Goal: Task Accomplishment & Management: Use online tool/utility

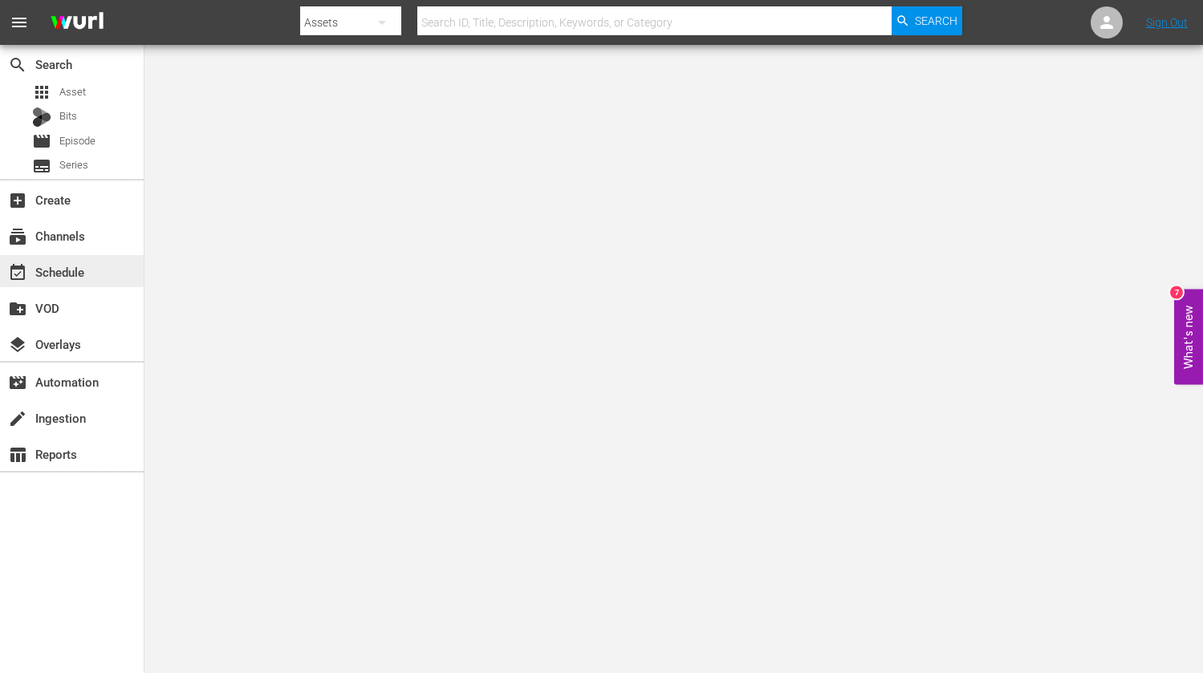
click at [87, 278] on div "event_available Schedule" at bounding box center [72, 271] width 144 height 32
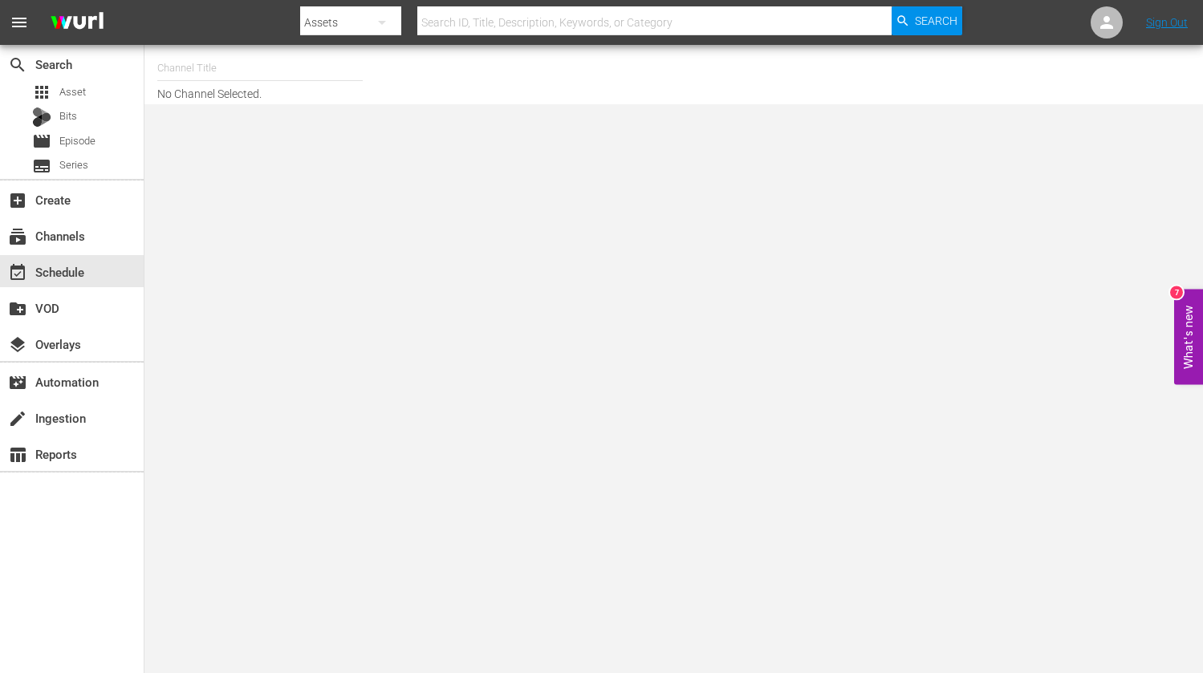
click at [283, 73] on input "text" at bounding box center [259, 68] width 205 height 39
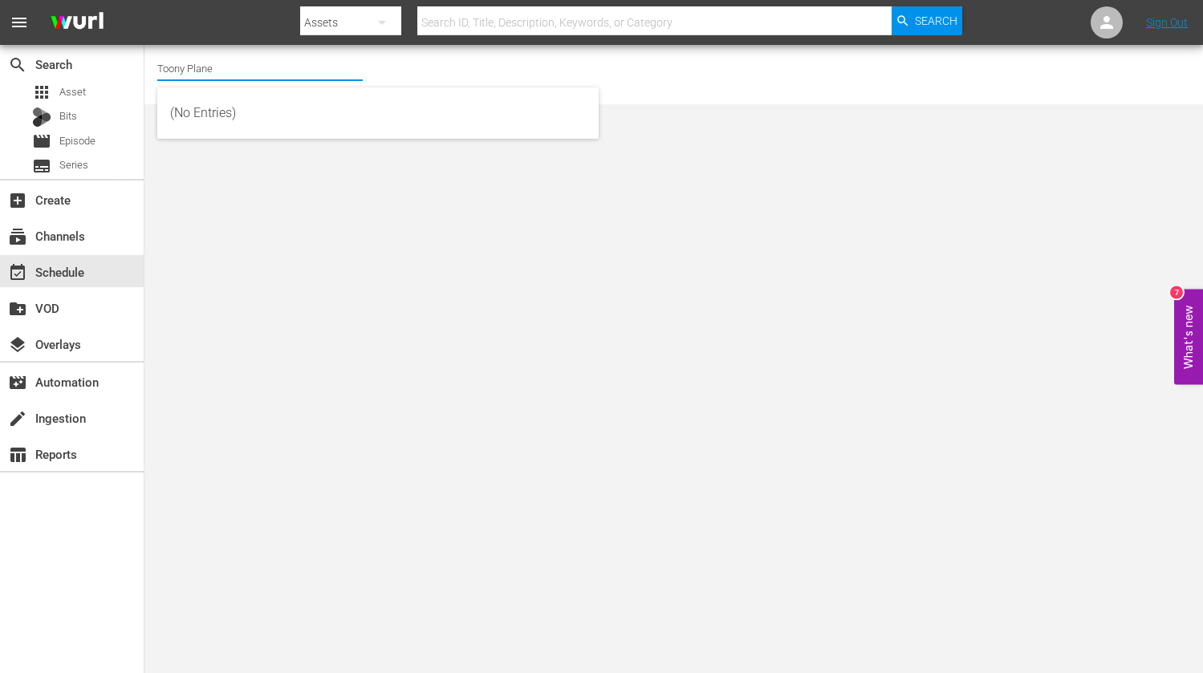
type input "Toony Planet"
click at [279, 77] on input "Toony Planet" at bounding box center [259, 68] width 205 height 39
click at [247, 67] on input "Toony Planet" at bounding box center [259, 68] width 205 height 39
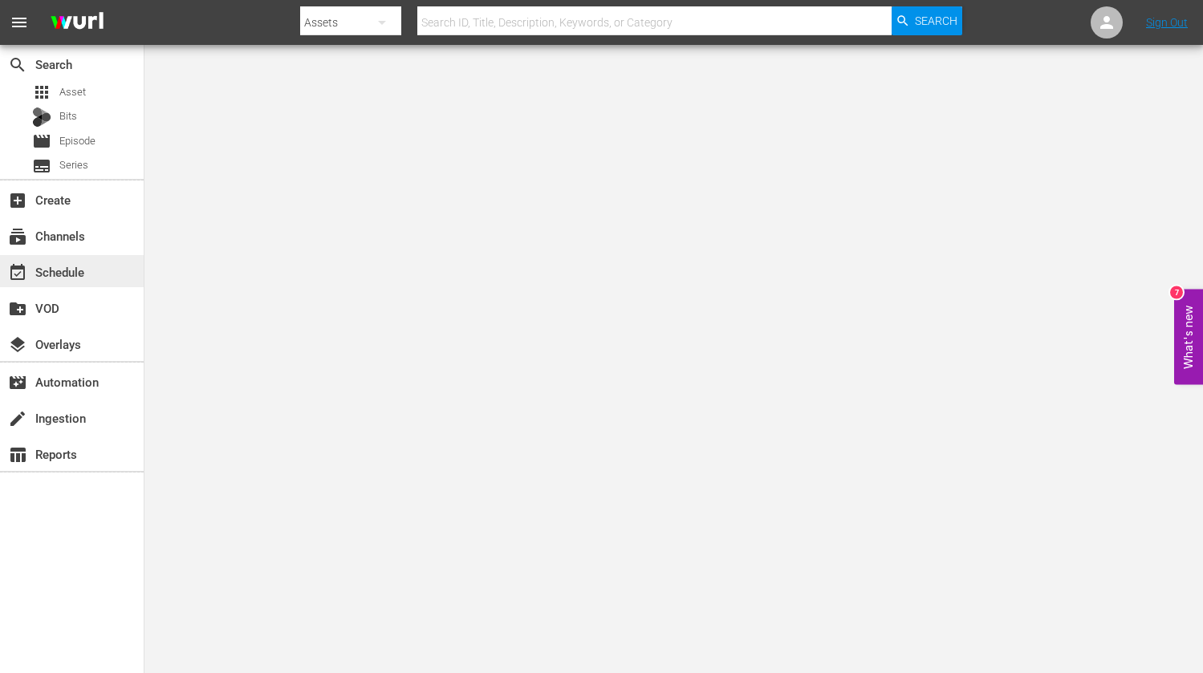
click at [67, 277] on div "event_available Schedule" at bounding box center [45, 269] width 90 height 14
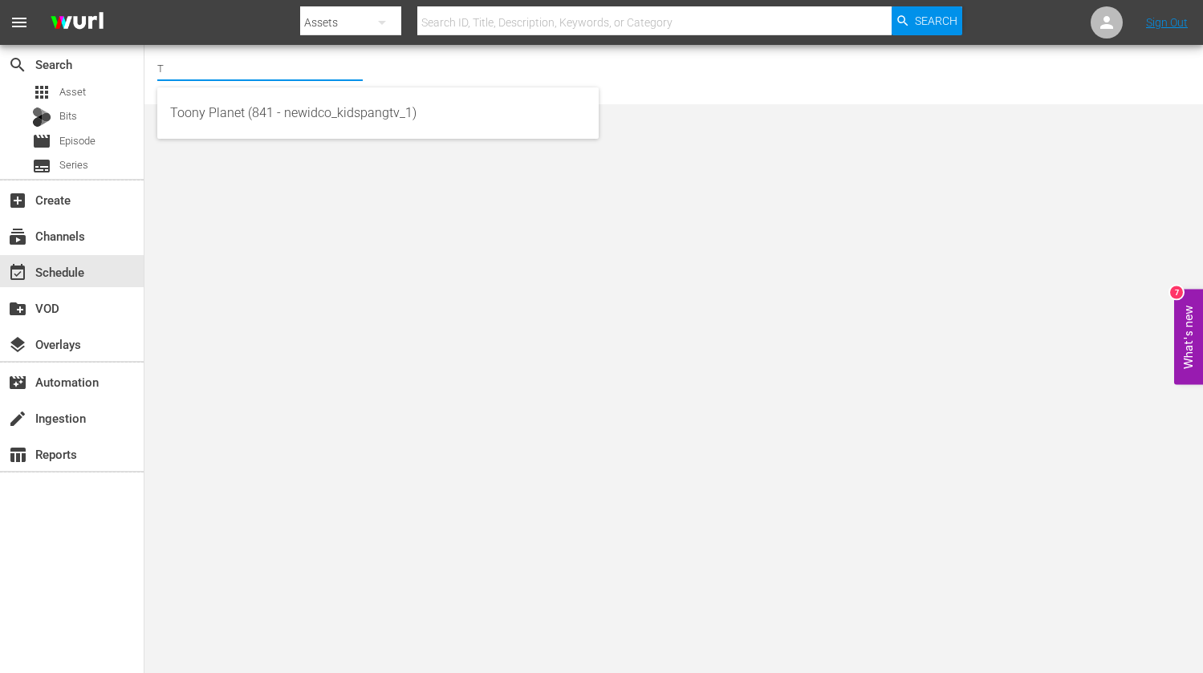
click at [233, 73] on input "T" at bounding box center [259, 68] width 205 height 39
drag, startPoint x: 345, startPoint y: 145, endPoint x: 352, endPoint y: 114, distance: 32.0
click at [345, 145] on body "menu Search By Assets Search ID, Title, Description, Keywords, or Category Sear…" at bounding box center [601, 336] width 1203 height 673
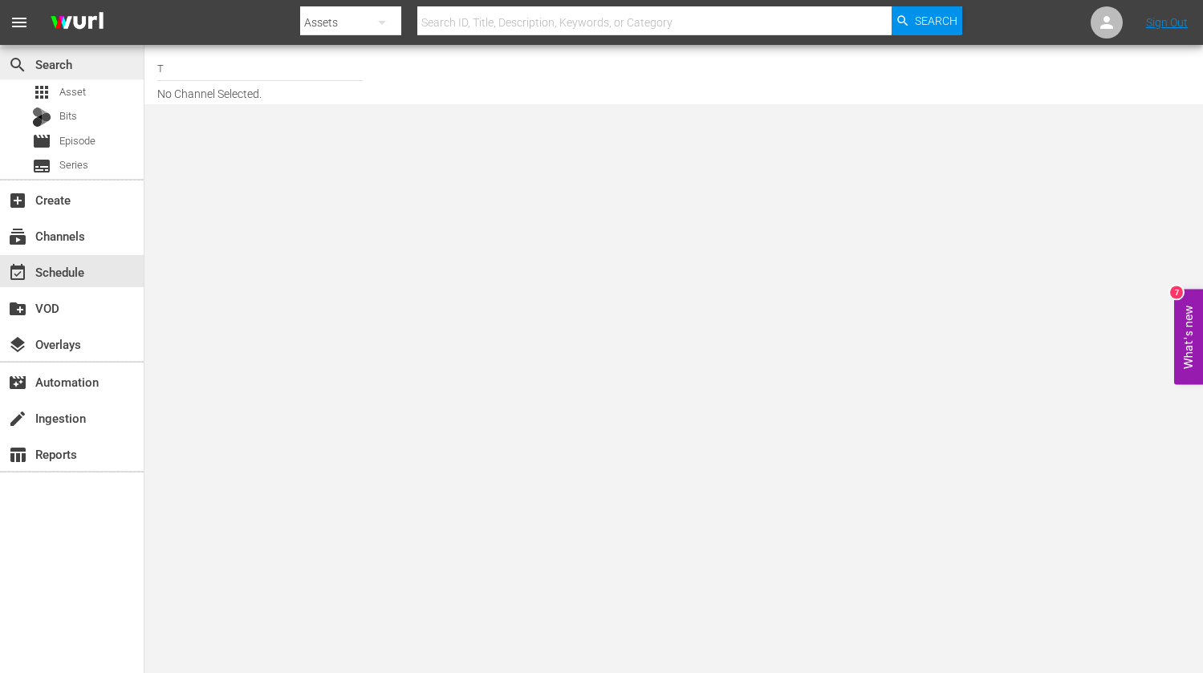
drag, startPoint x: 352, startPoint y: 114, endPoint x: 130, endPoint y: 73, distance: 225.3
click at [351, 114] on body "menu Search By Assets Search ID, Title, Description, Keywords, or Category Sear…" at bounding box center [601, 336] width 1203 height 673
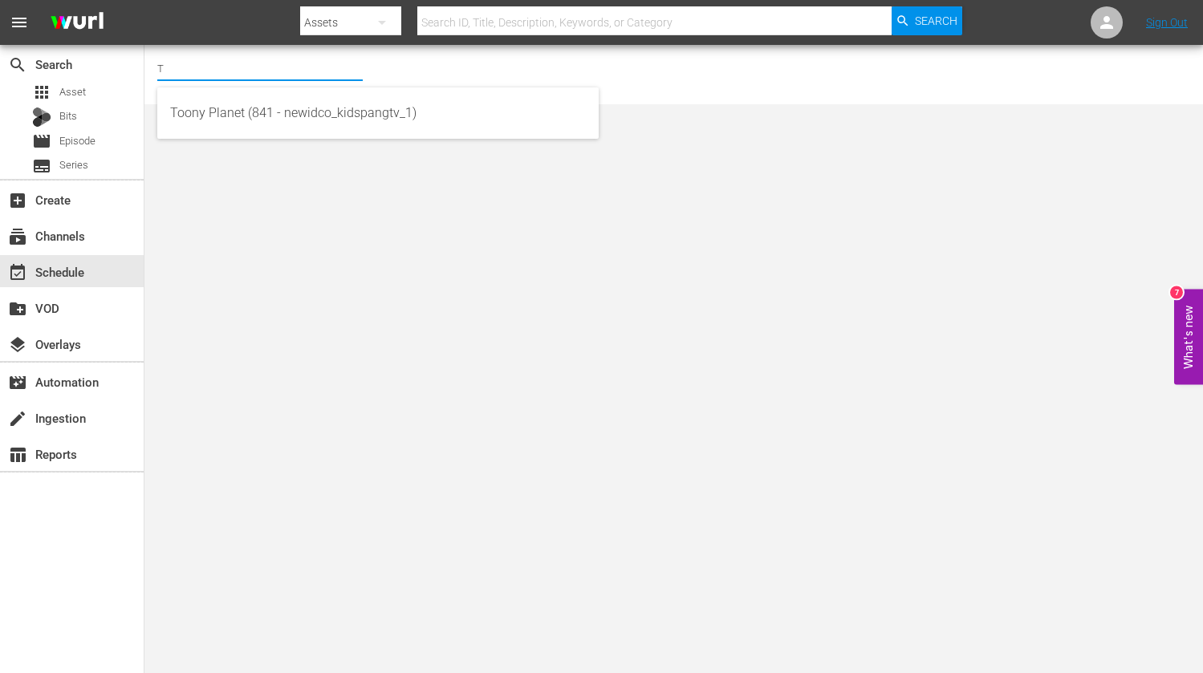
click at [209, 69] on input "T" at bounding box center [259, 68] width 205 height 39
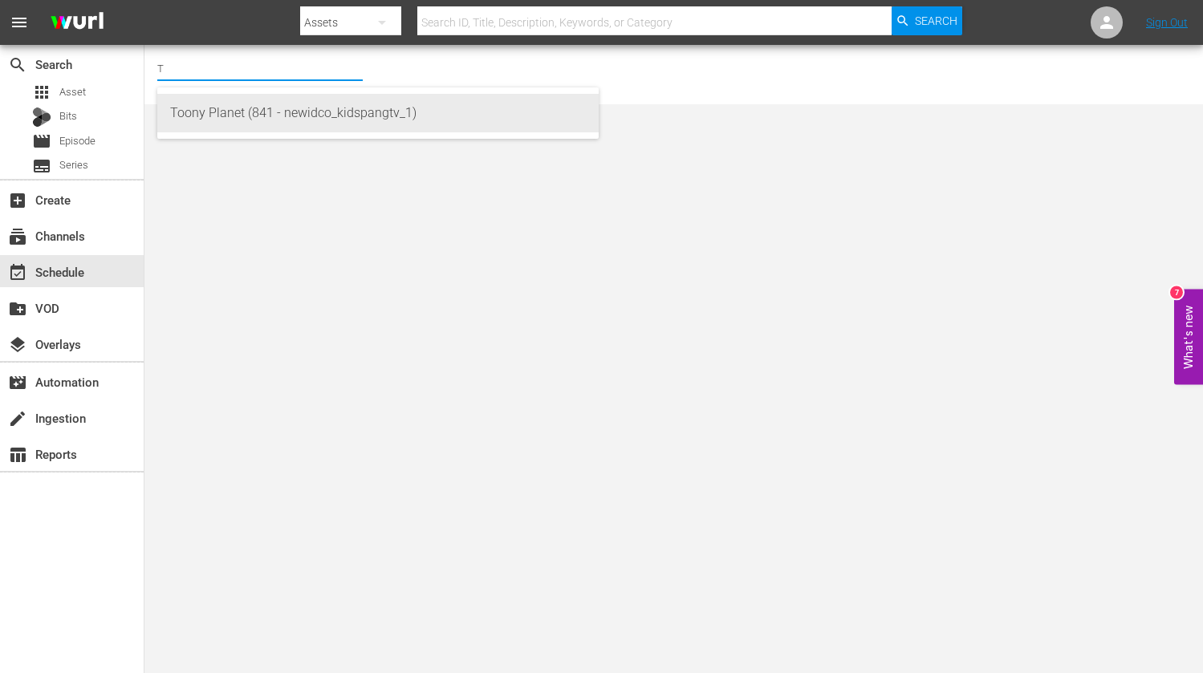
click at [206, 94] on div "Toony Planet (841 - newidco_kidspangtv_1)" at bounding box center [378, 113] width 416 height 39
type input "Toony Planet (841 - newidco_kidspangtv_1)"
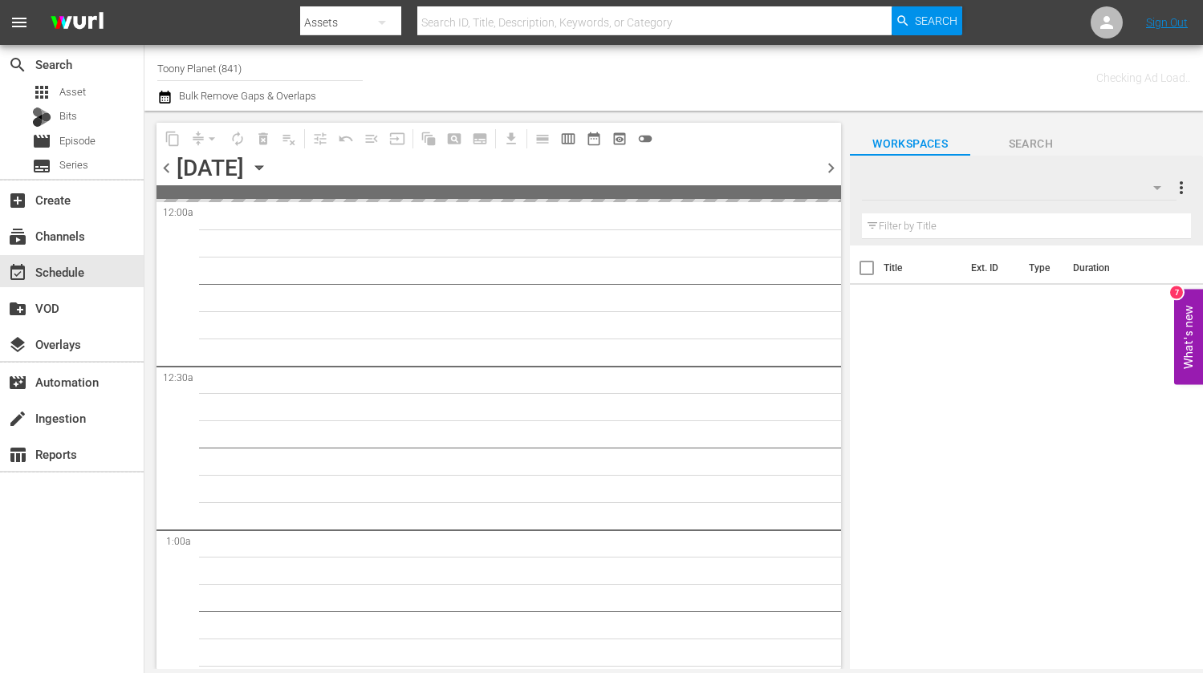
click at [1155, 185] on icon "button" at bounding box center [1157, 187] width 19 height 19
click at [668, 351] on div at bounding box center [601, 336] width 1203 height 673
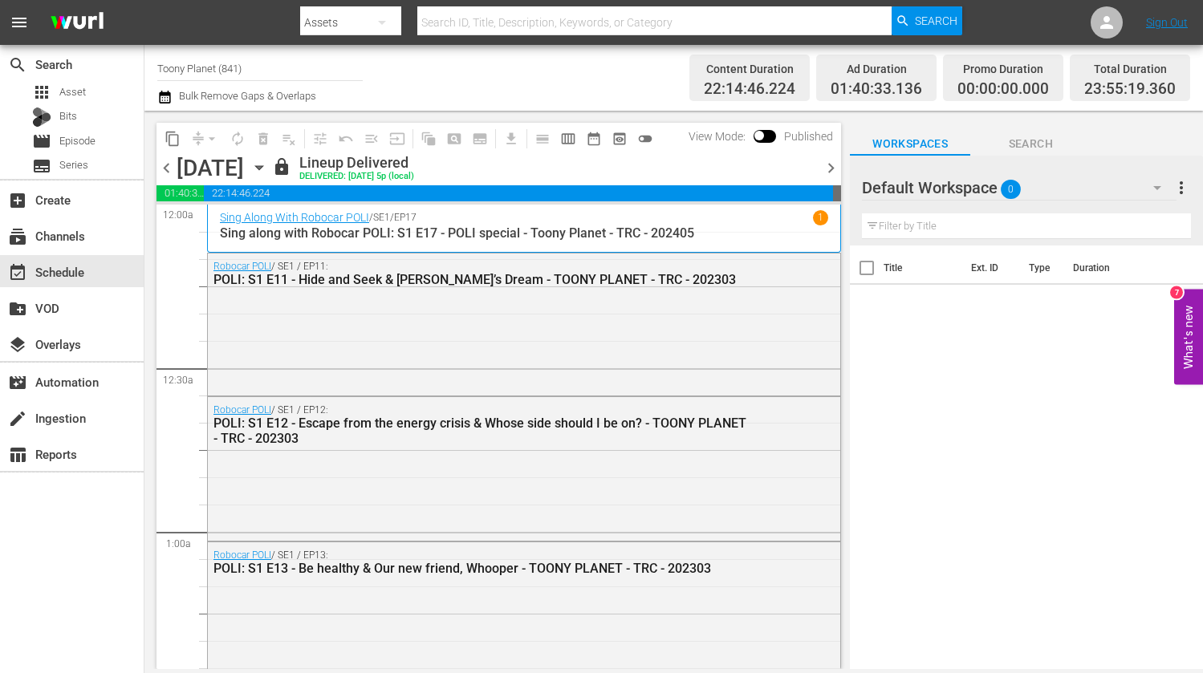
click at [1079, 181] on div "Default Workspace 0" at bounding box center [1019, 187] width 315 height 45
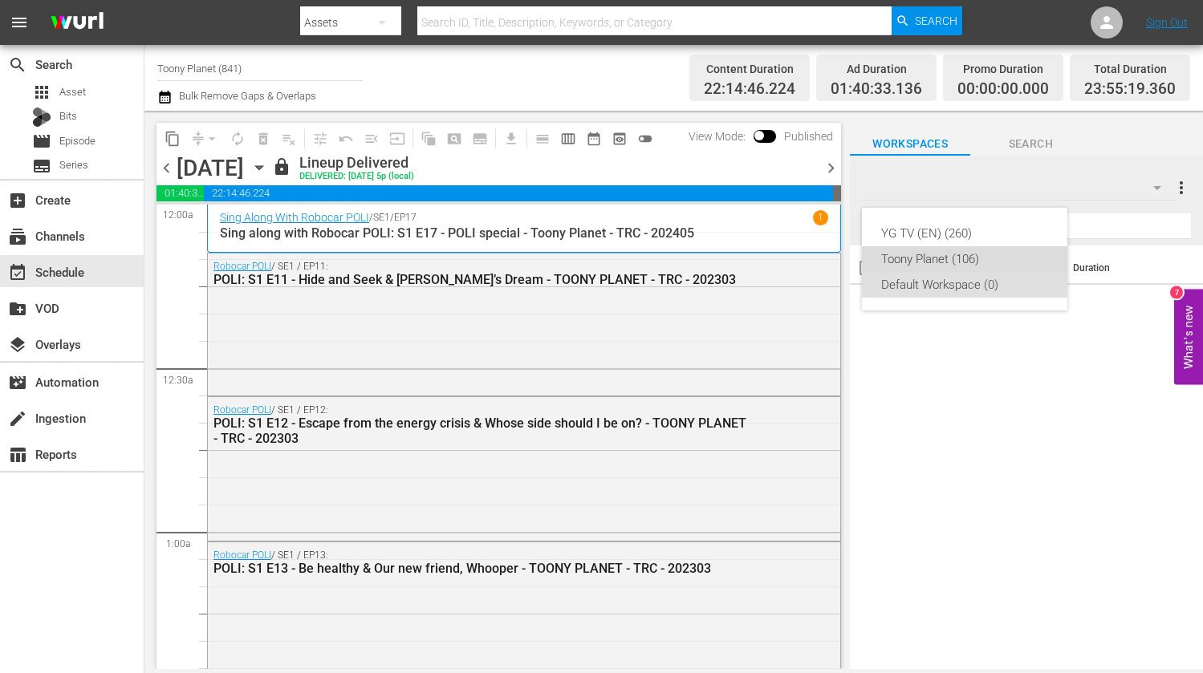
click at [935, 255] on div "Toony Planet (106)" at bounding box center [964, 259] width 167 height 26
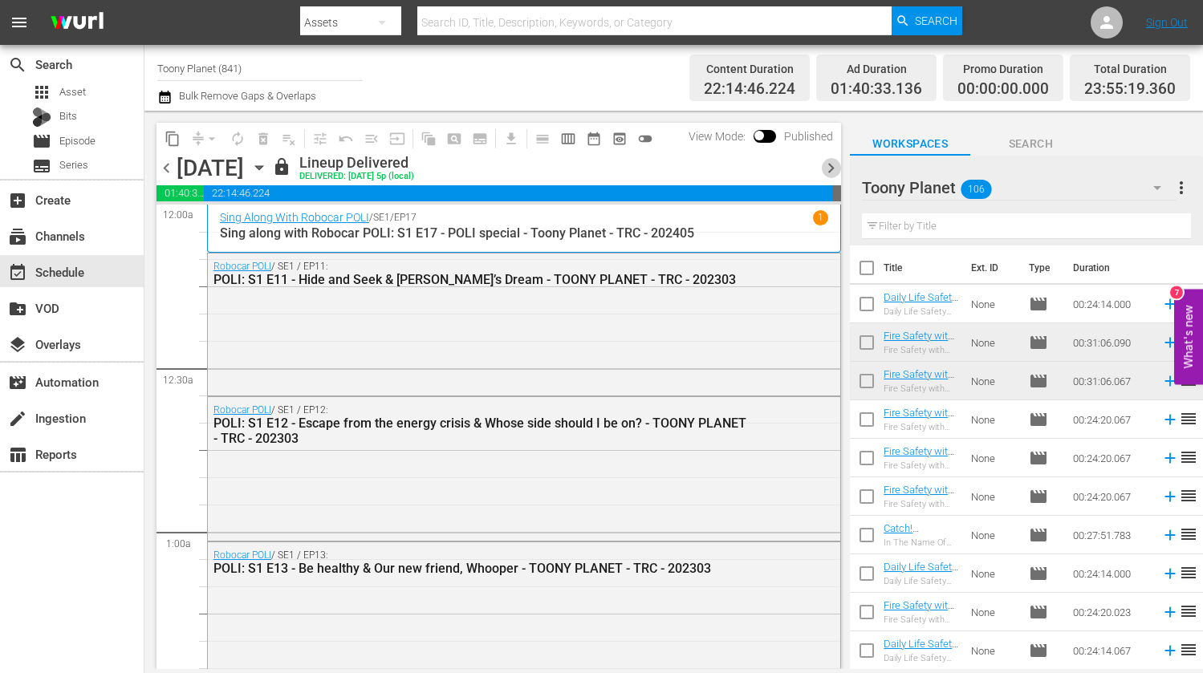
click at [831, 171] on span "chevron_right" at bounding box center [831, 168] width 20 height 20
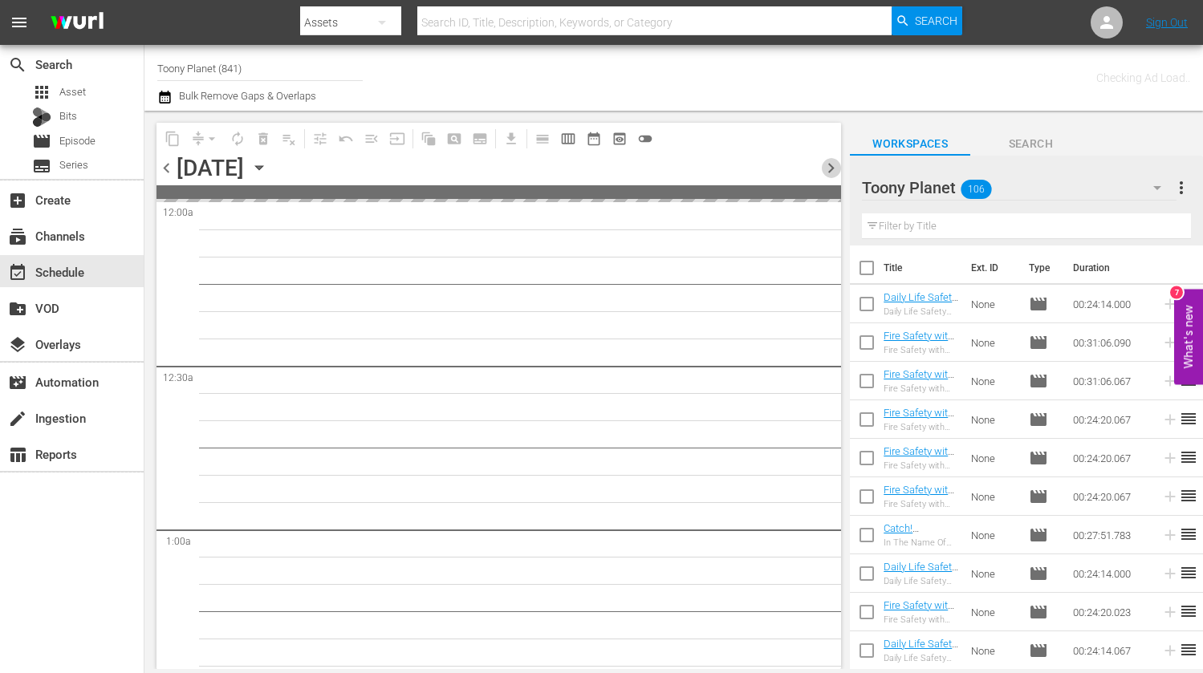
click at [831, 171] on span "chevron_right" at bounding box center [831, 168] width 20 height 20
click at [829, 165] on span "chevron_right" at bounding box center [831, 168] width 20 height 20
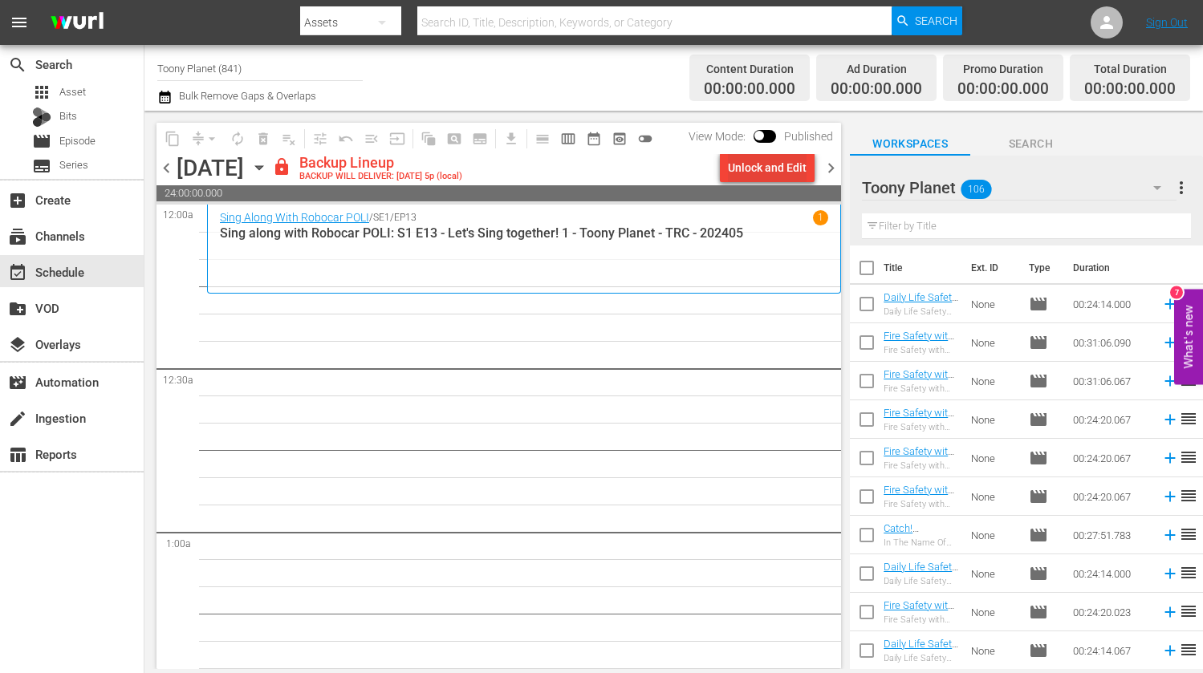
click at [759, 161] on div "Unlock and Edit" at bounding box center [767, 167] width 79 height 29
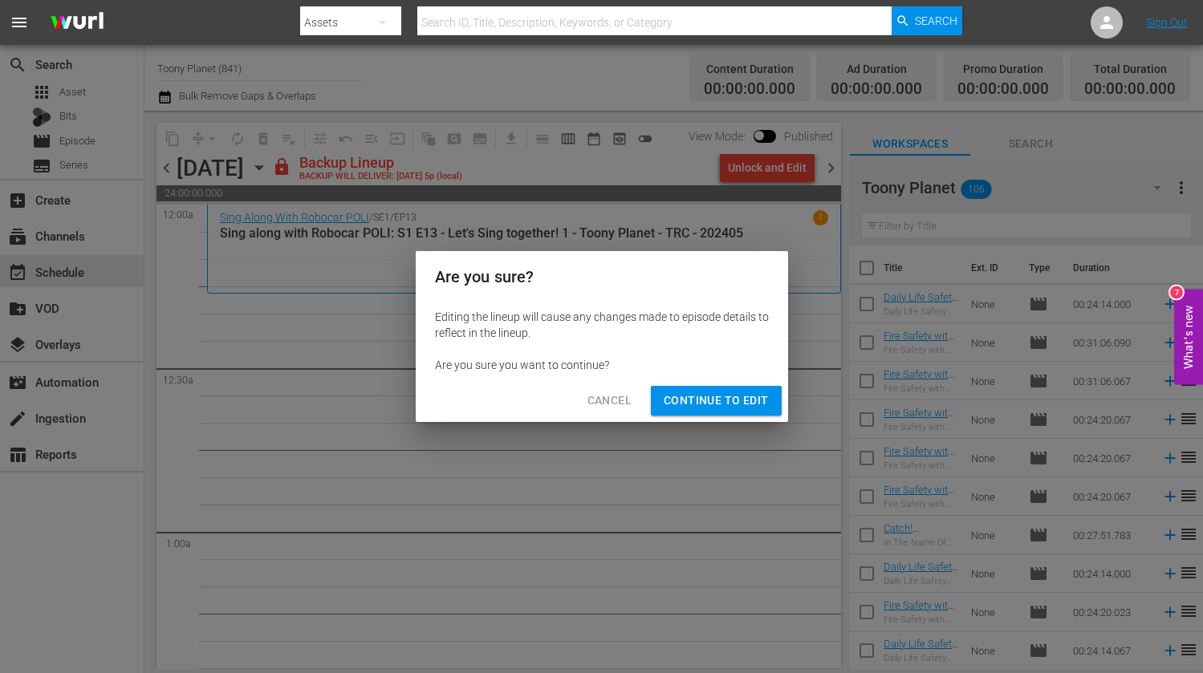
click at [730, 401] on span "Continue to Edit" at bounding box center [716, 401] width 104 height 20
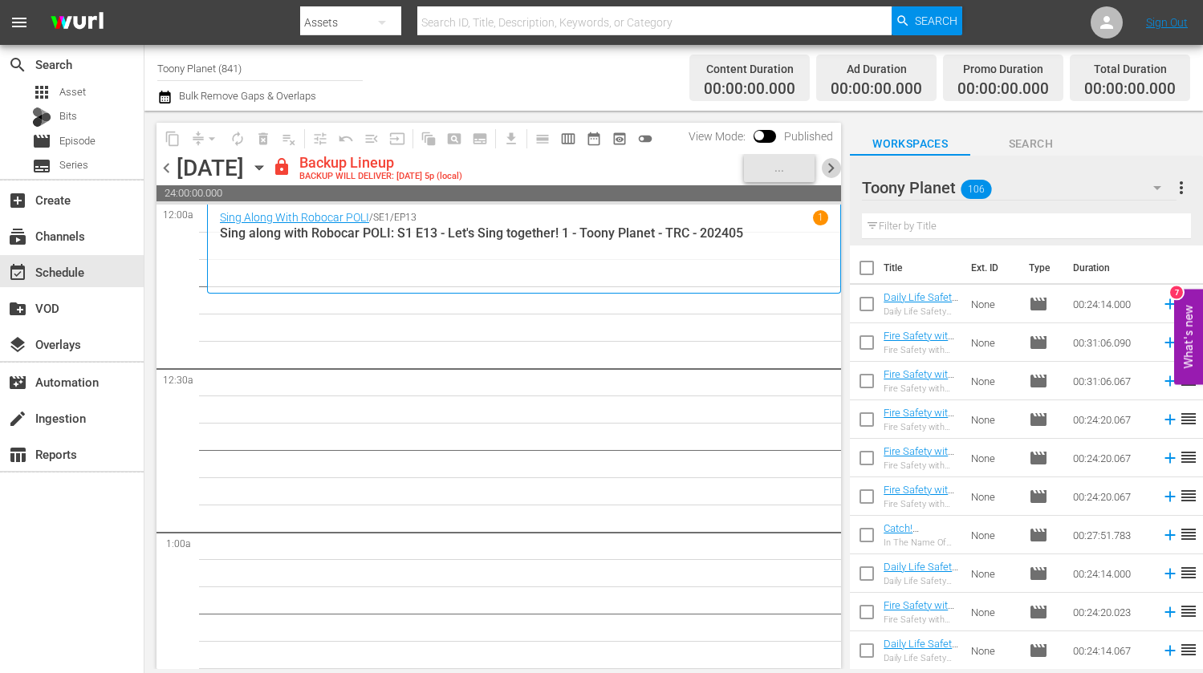
click at [832, 173] on span "chevron_right" at bounding box center [831, 168] width 20 height 20
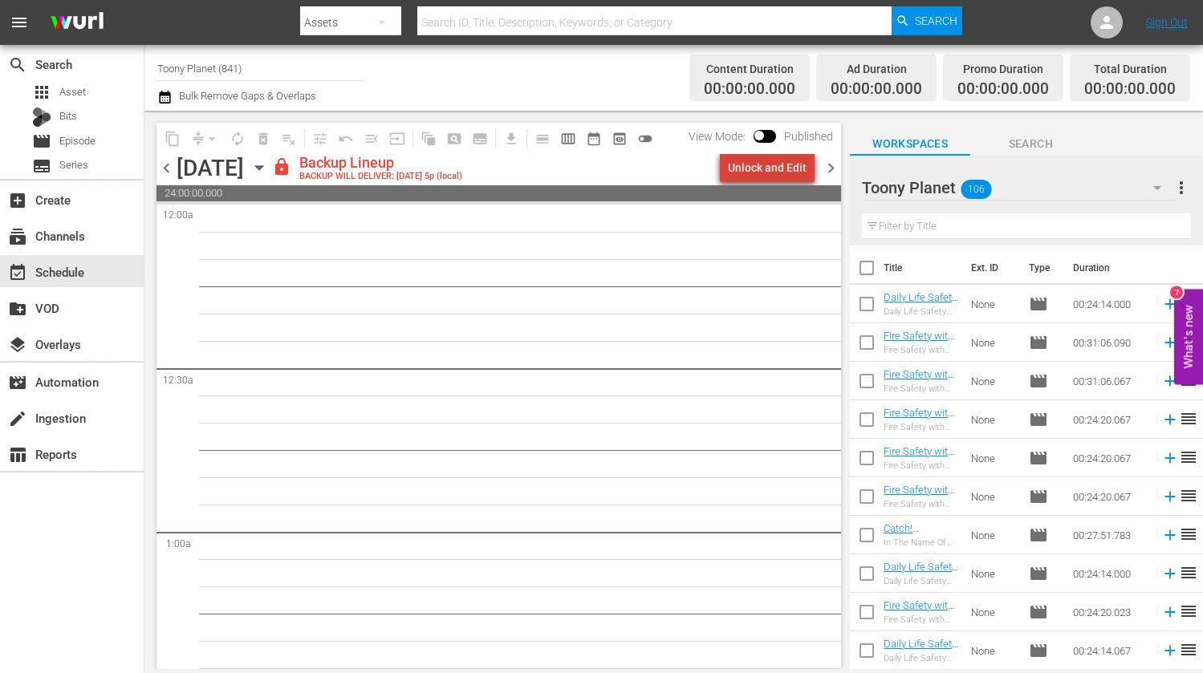
click at [779, 171] on div "Unlock and Edit" at bounding box center [767, 167] width 79 height 29
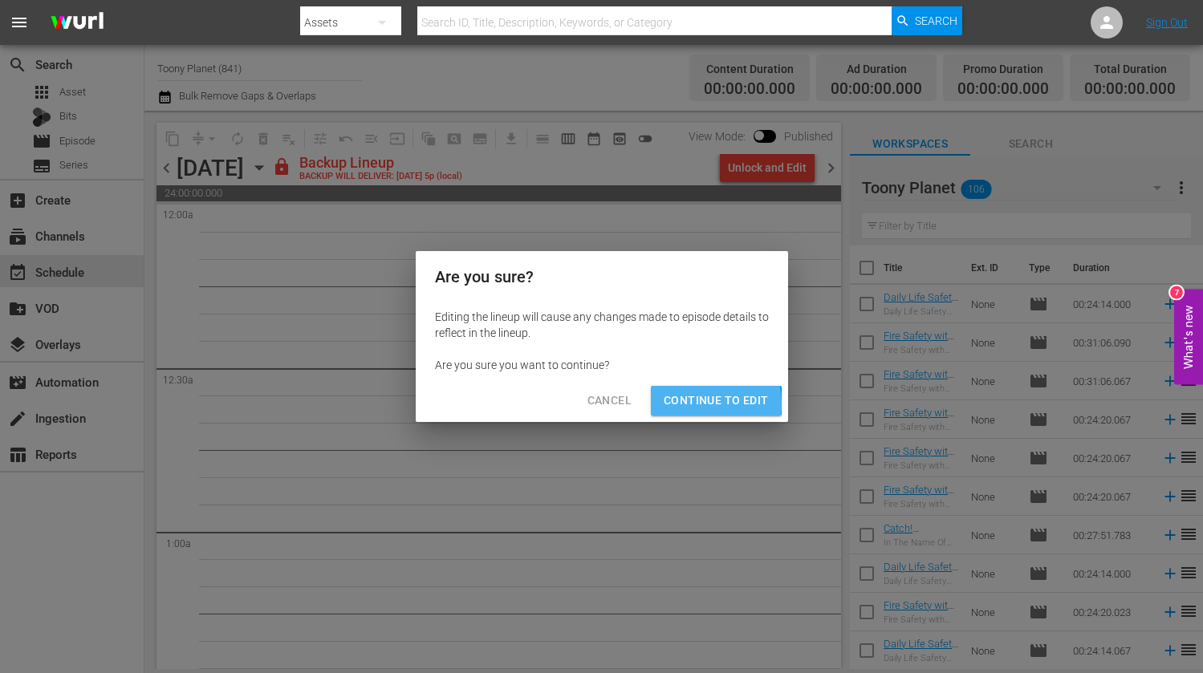
click at [692, 404] on span "Continue to Edit" at bounding box center [716, 401] width 104 height 20
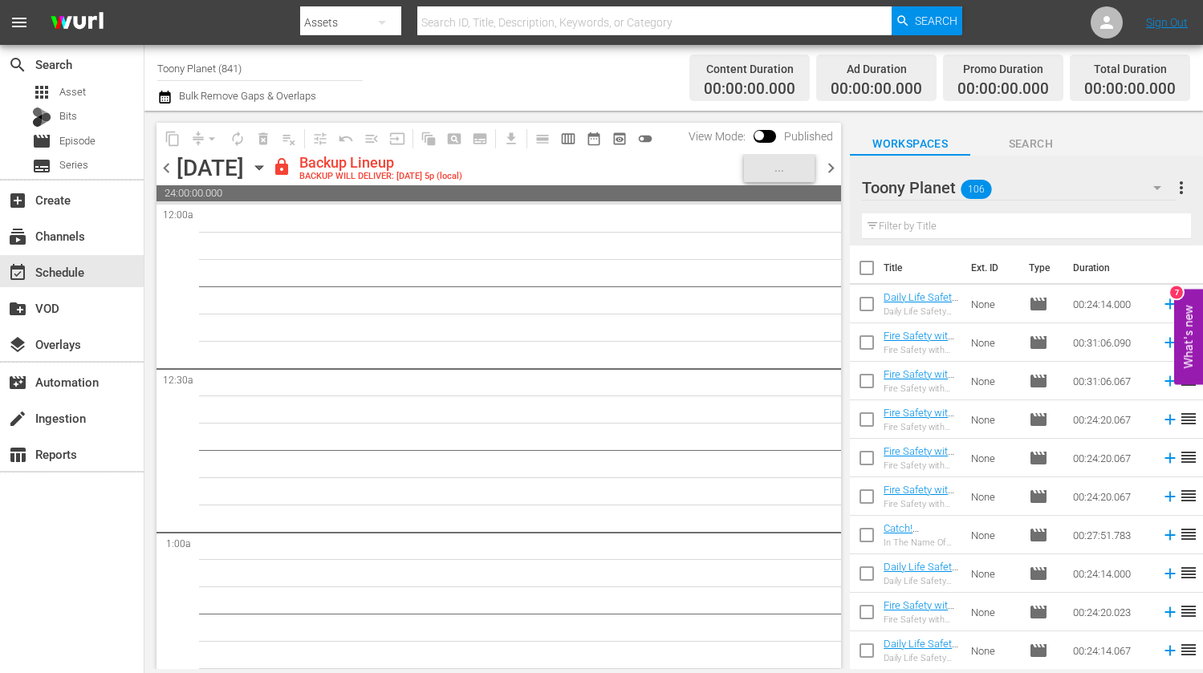
drag, startPoint x: 824, startPoint y: 169, endPoint x: 816, endPoint y: 184, distance: 16.5
click at [824, 169] on span "chevron_right" at bounding box center [831, 168] width 20 height 20
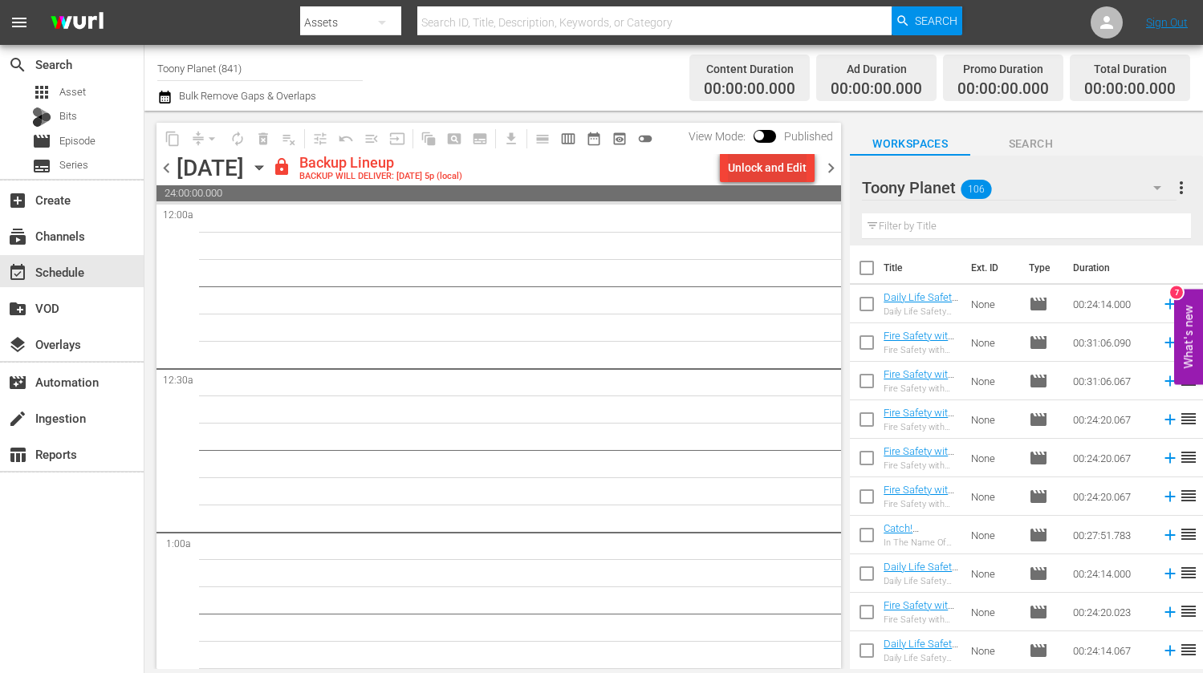
click at [754, 169] on div "Unlock and Edit" at bounding box center [767, 167] width 79 height 29
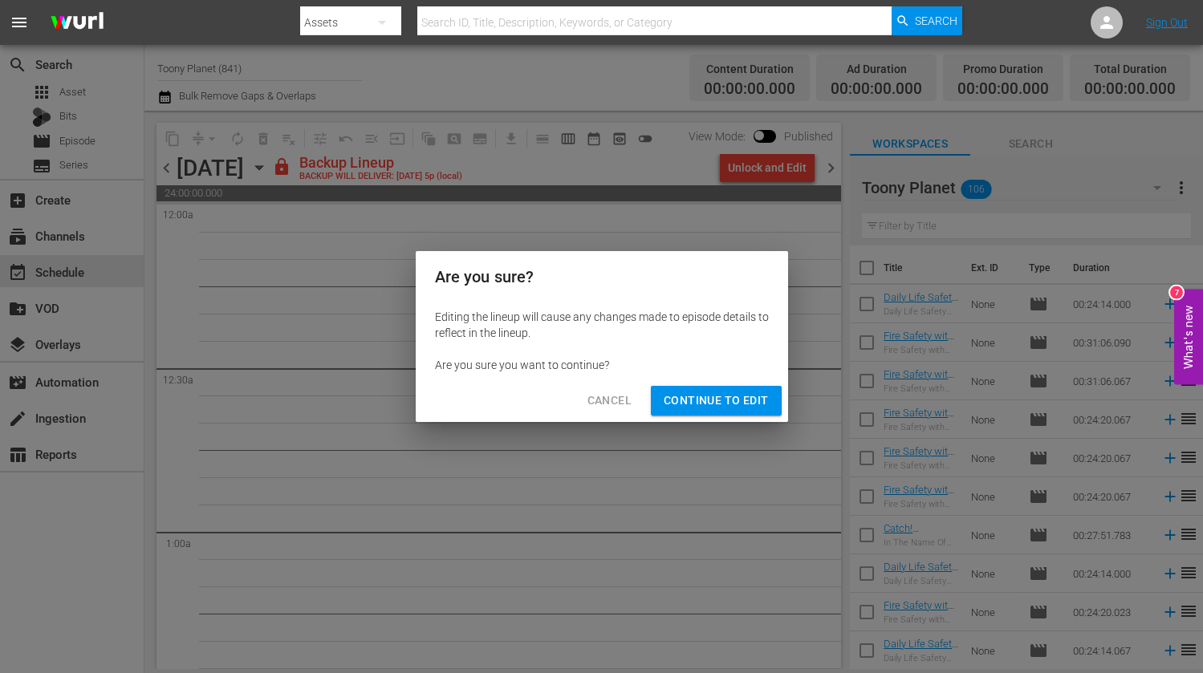
click at [719, 397] on span "Continue to Edit" at bounding box center [716, 401] width 104 height 20
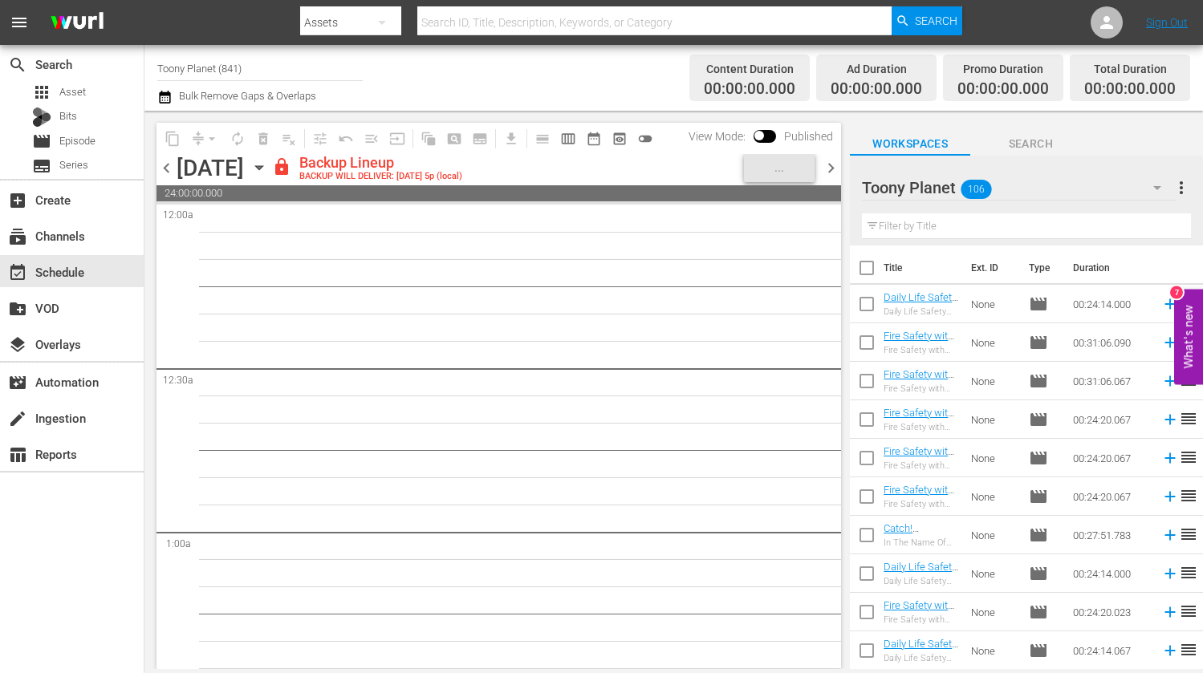
click at [824, 167] on span "chevron_right" at bounding box center [831, 168] width 20 height 20
click at [774, 173] on div "Unlock and Edit" at bounding box center [767, 167] width 79 height 29
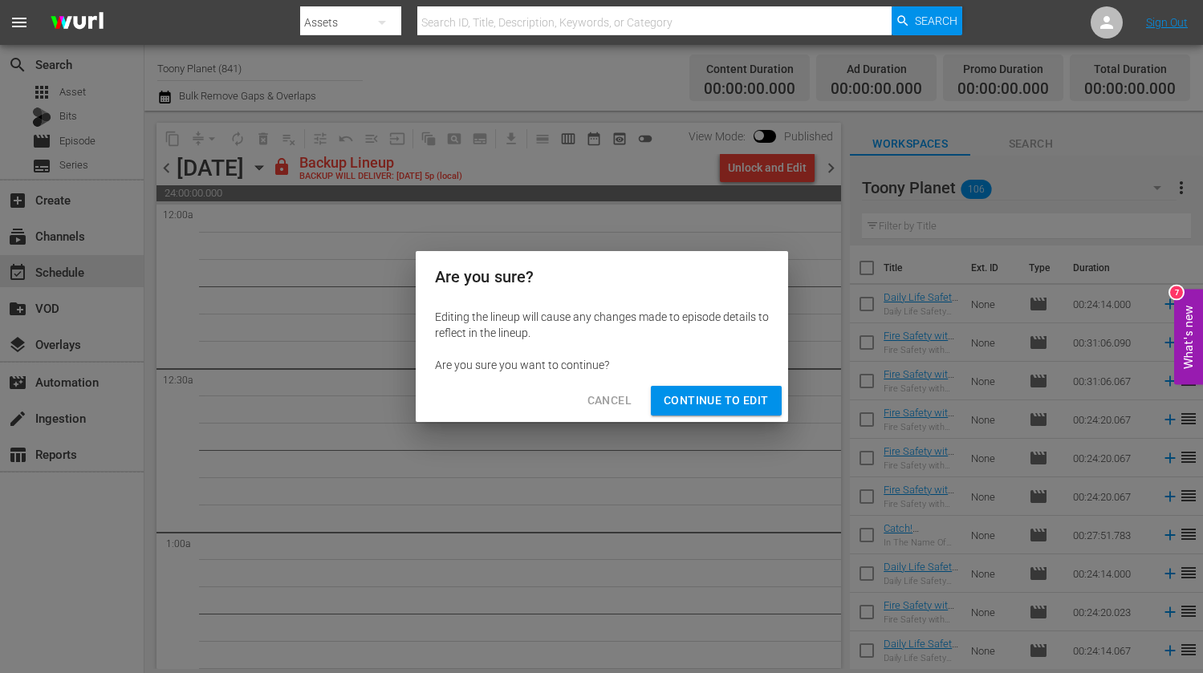
click at [725, 401] on span "Continue to Edit" at bounding box center [716, 401] width 104 height 20
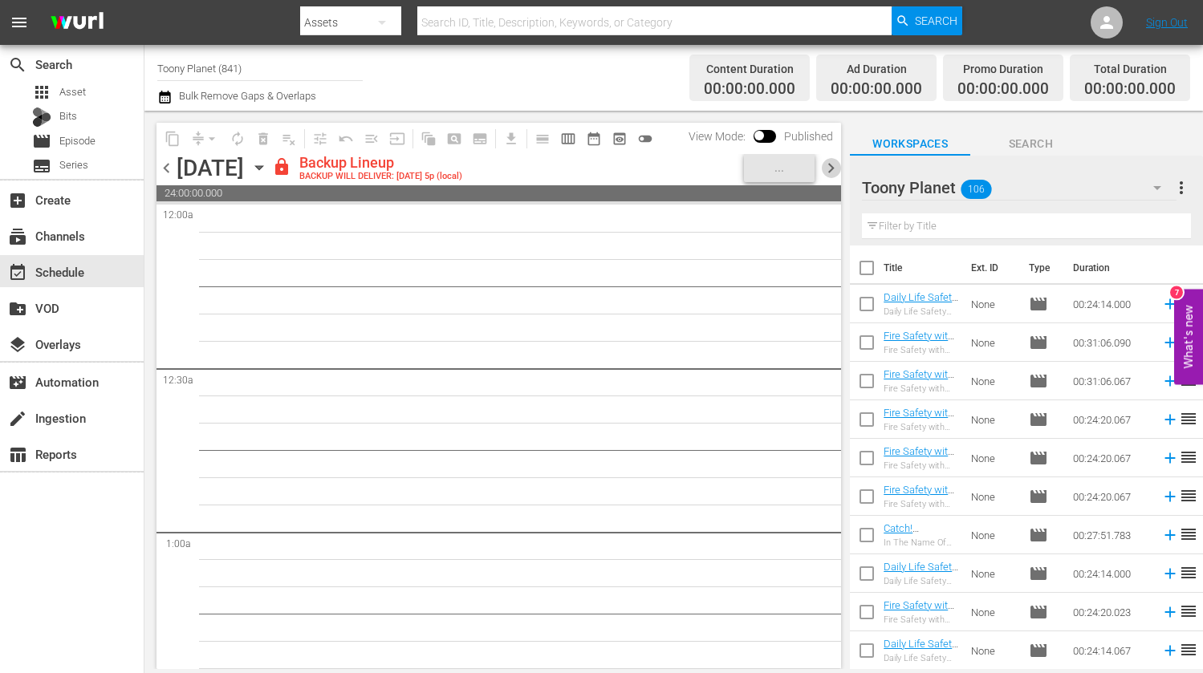
click at [825, 167] on span "chevron_right" at bounding box center [831, 168] width 20 height 20
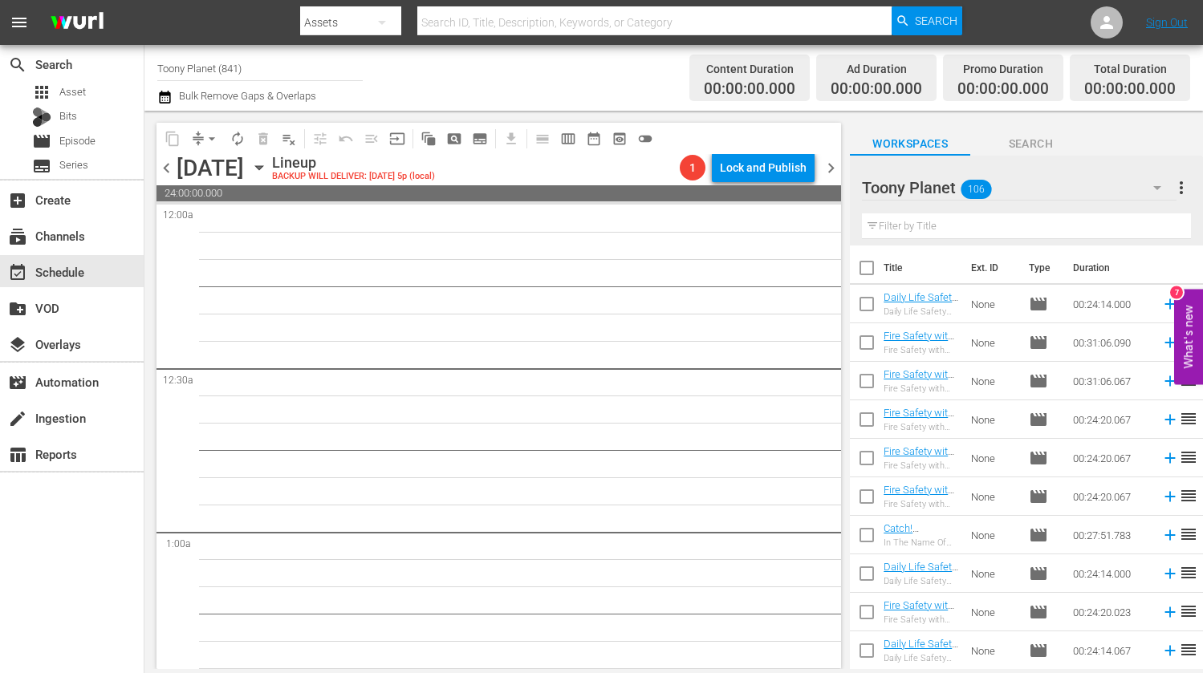
click at [158, 171] on span "chevron_left" at bounding box center [167, 168] width 20 height 20
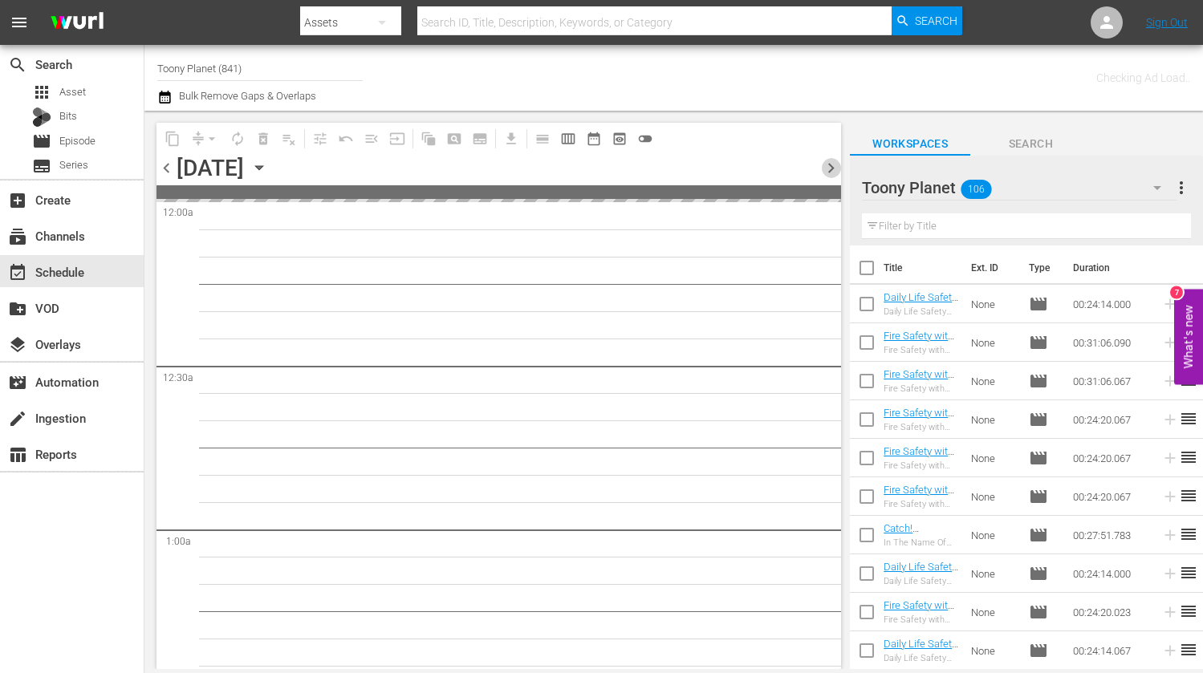
click at [832, 172] on span "chevron_right" at bounding box center [831, 168] width 20 height 20
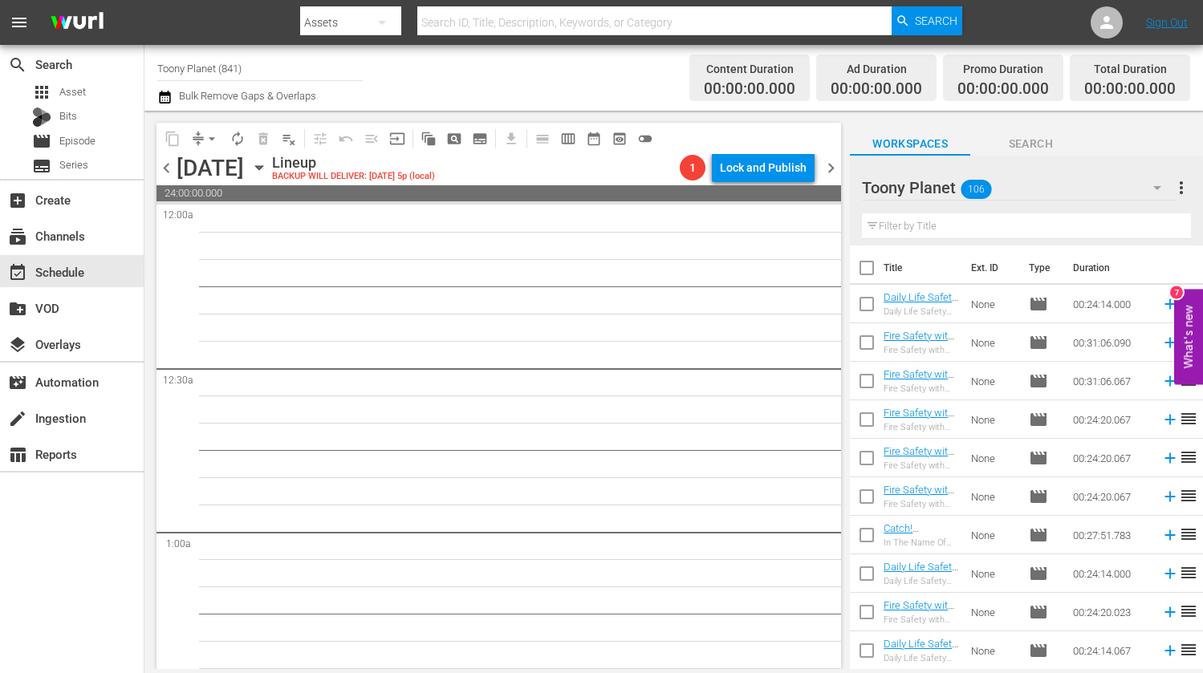
click at [167, 172] on span "chevron_left" at bounding box center [167, 168] width 20 height 20
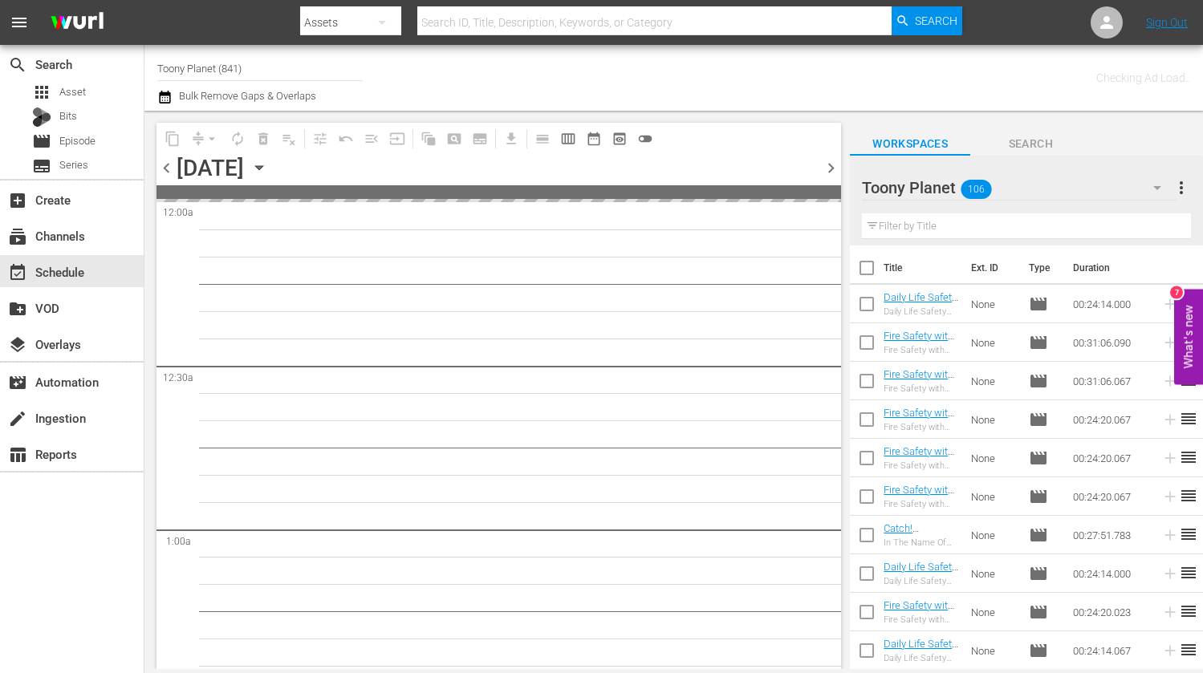
click at [169, 168] on span "chevron_left" at bounding box center [167, 168] width 20 height 20
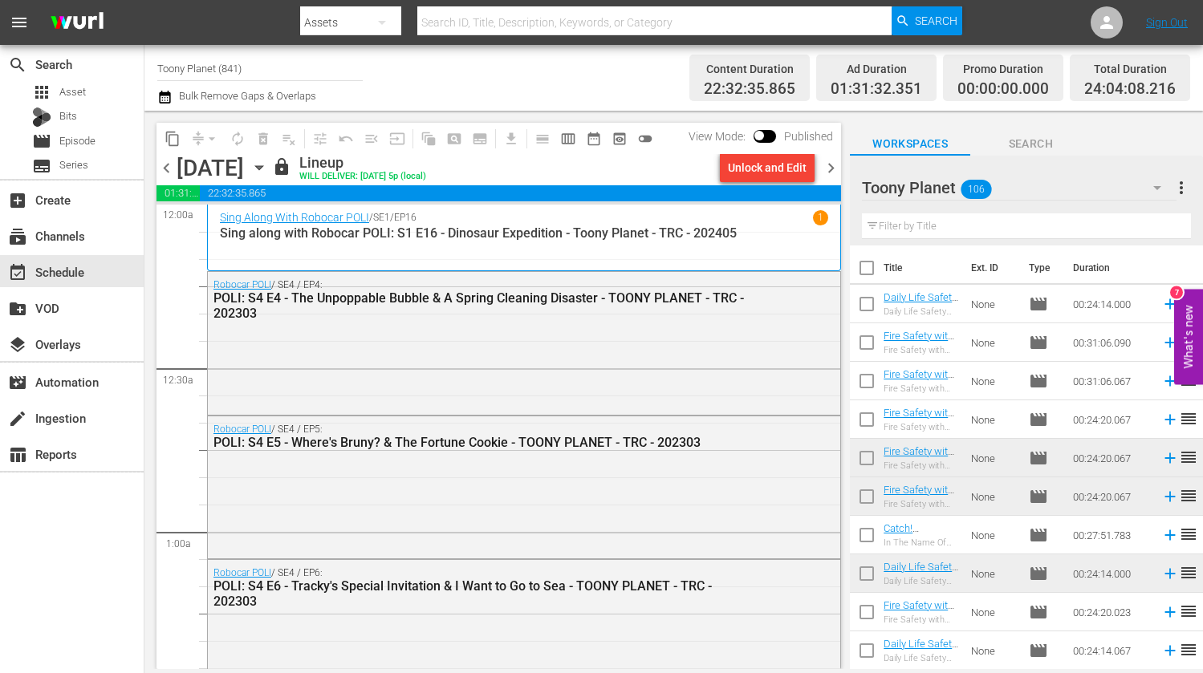
click at [832, 171] on span "chevron_right" at bounding box center [831, 168] width 20 height 20
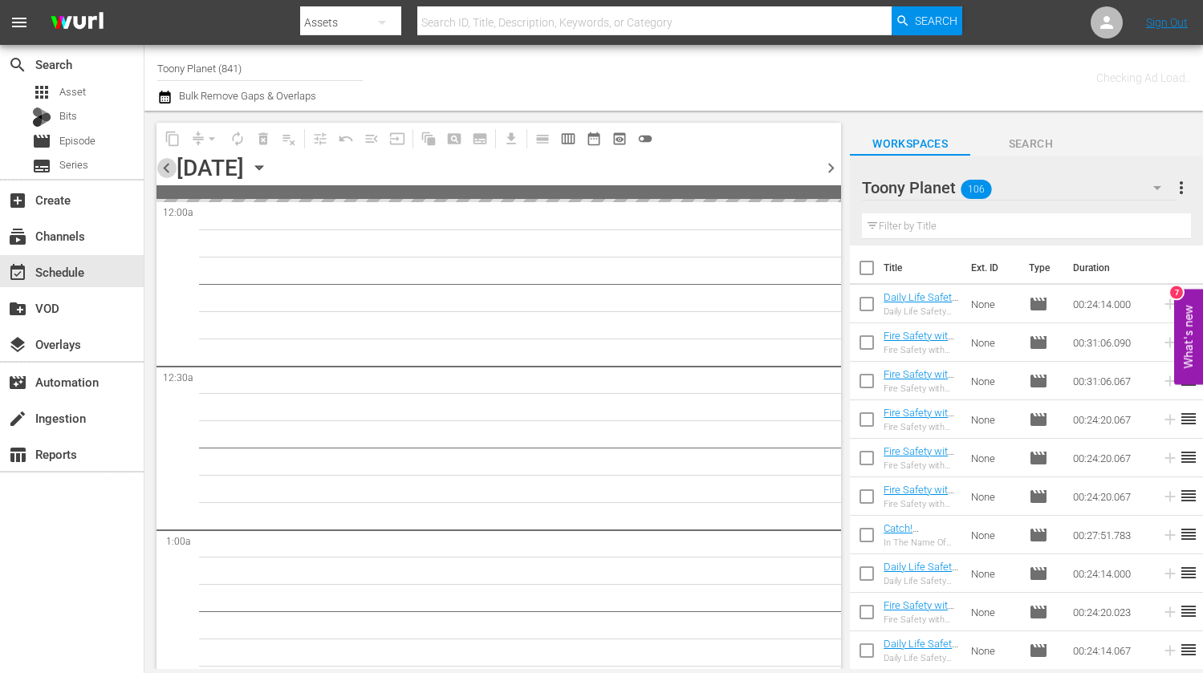
click at [165, 170] on span "chevron_left" at bounding box center [167, 168] width 20 height 20
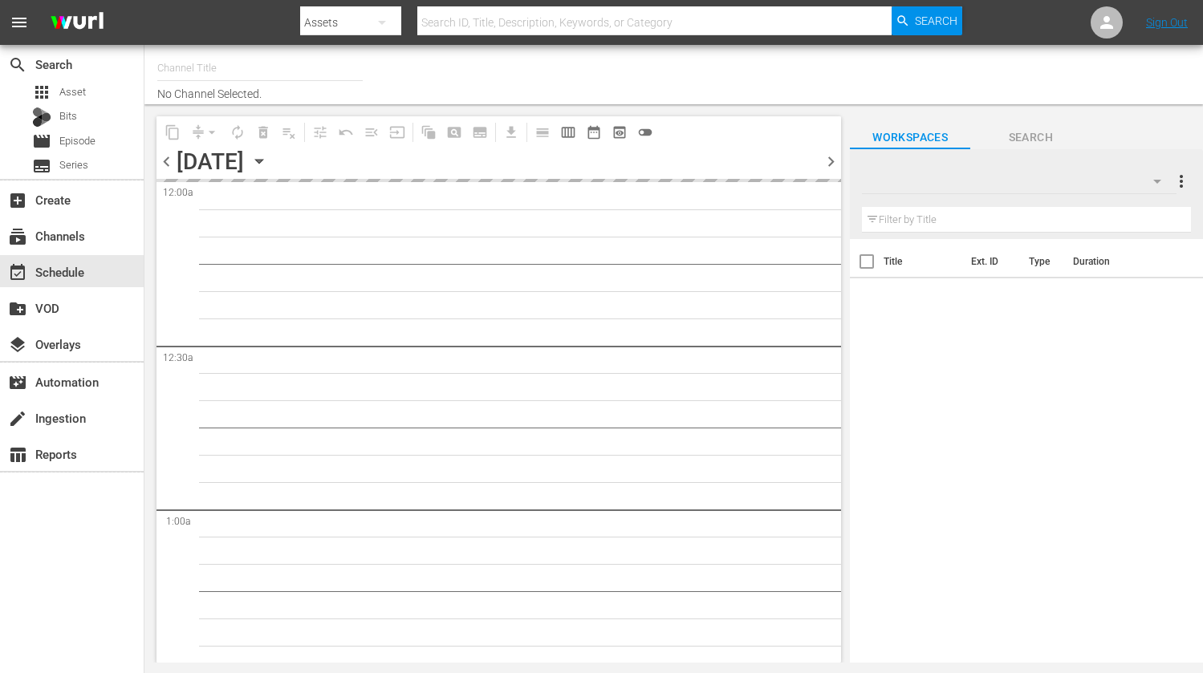
type input "Toony Planet (841)"
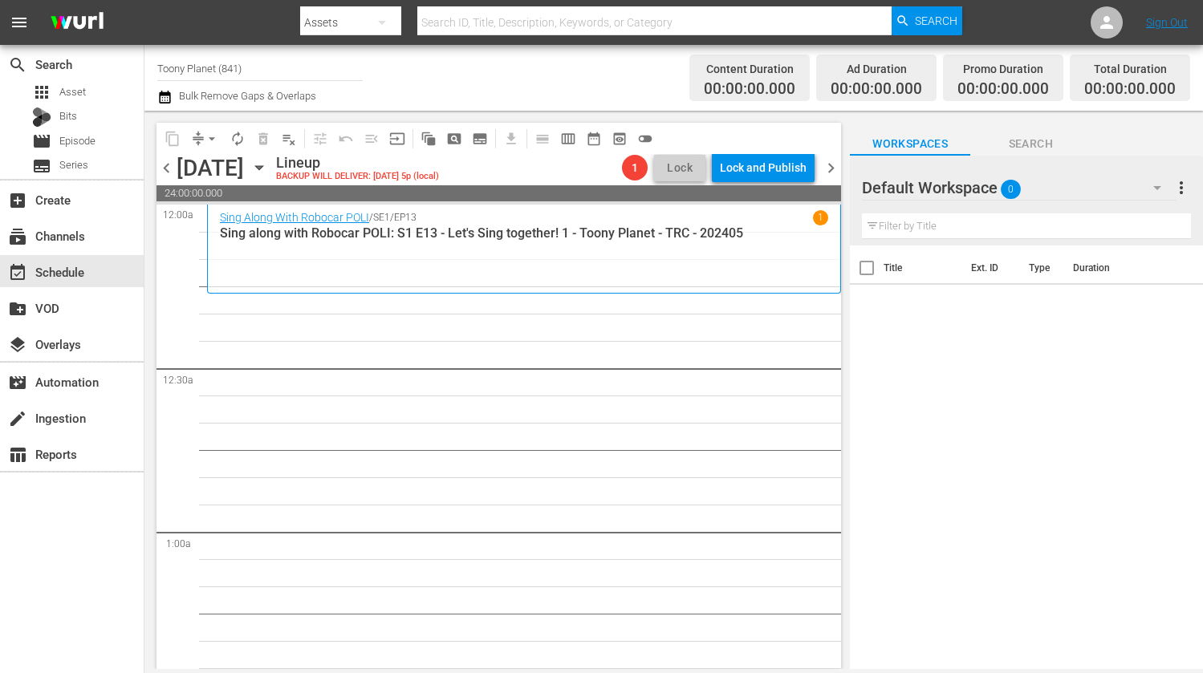
click at [1071, 197] on div "Default Workspace 0" at bounding box center [1019, 187] width 315 height 45
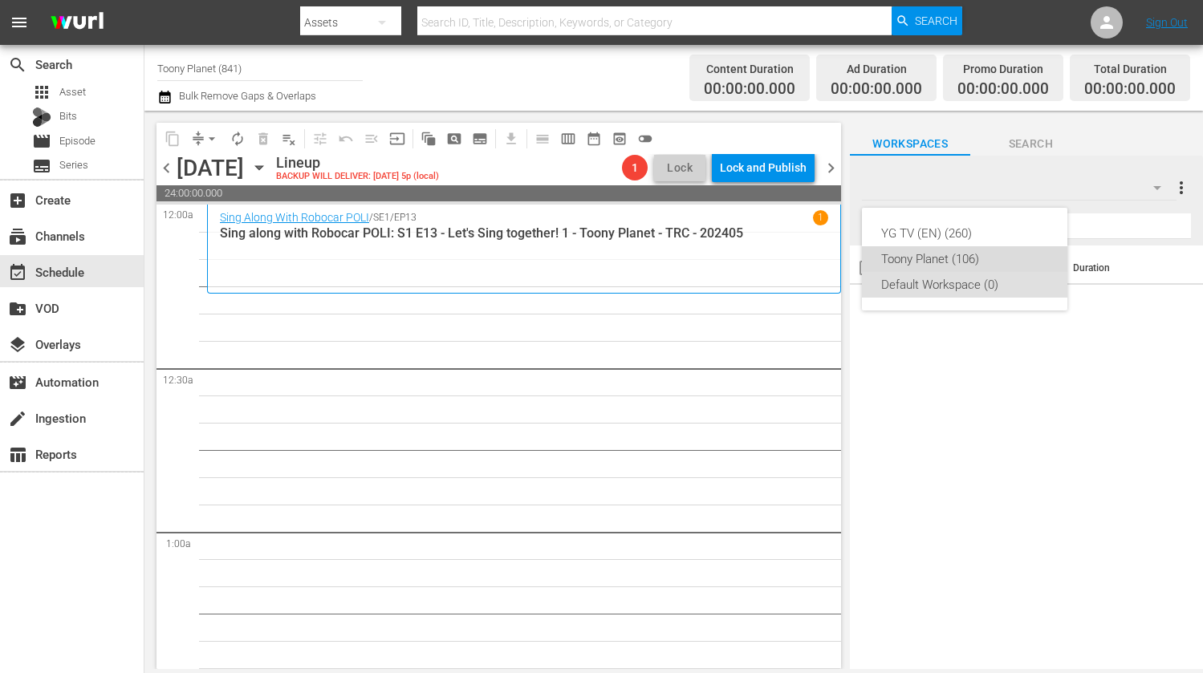
click at [990, 258] on div "Toony Planet (106)" at bounding box center [964, 259] width 167 height 26
